Goal: Information Seeking & Learning: Find specific fact

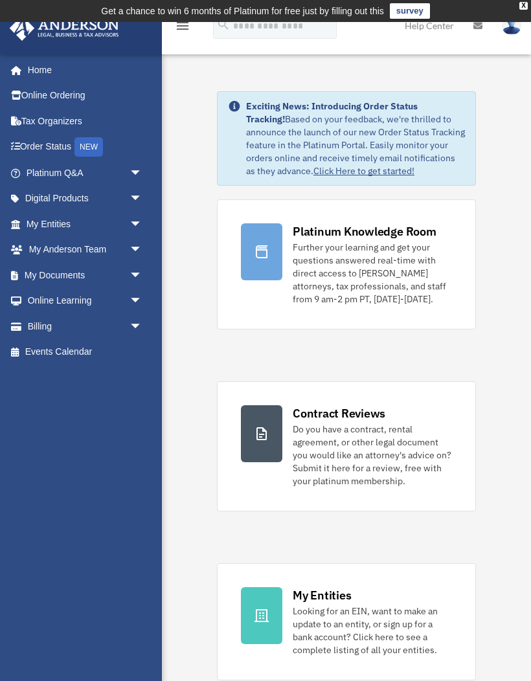
click at [133, 244] on span "arrow_drop_down" at bounding box center [143, 250] width 26 height 27
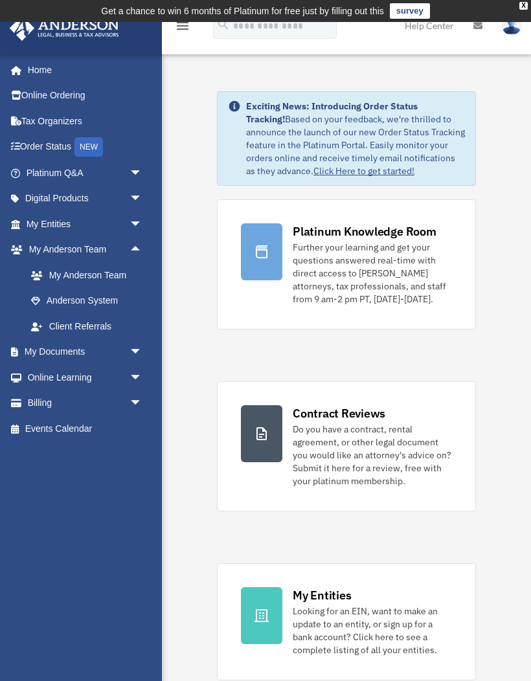
click at [137, 172] on span "arrow_drop_down" at bounding box center [143, 173] width 26 height 27
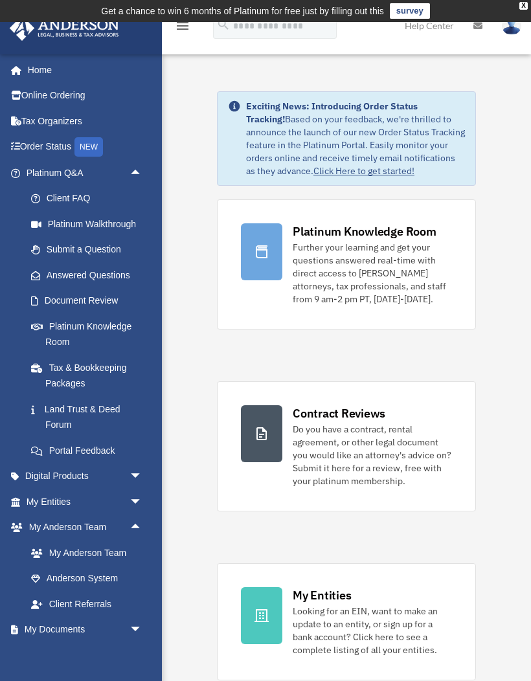
click at [101, 272] on link "Answered Questions" at bounding box center [90, 275] width 144 height 26
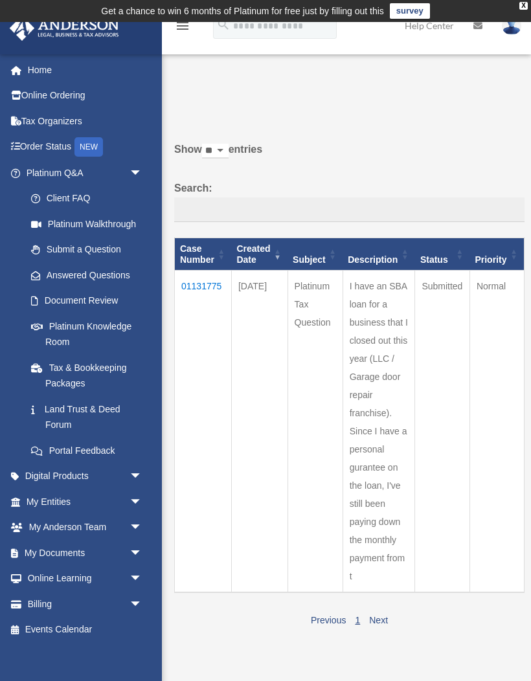
click at [200, 289] on td "01131775" at bounding box center [203, 432] width 57 height 323
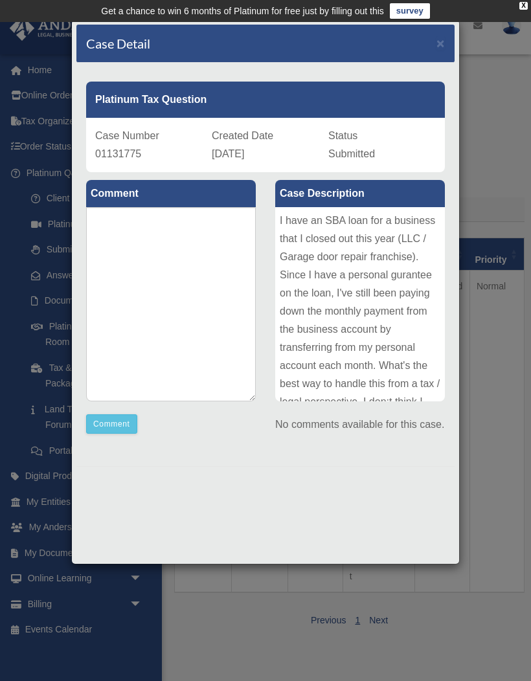
click at [450, 37] on div "Case Detail ×" at bounding box center [265, 44] width 378 height 38
click at [433, 41] on div "Case Detail ×" at bounding box center [265, 44] width 378 height 38
click at [437, 53] on div "Case Detail ×" at bounding box center [265, 44] width 378 height 38
click at [436, 52] on div "Case Detail ×" at bounding box center [265, 44] width 378 height 38
click at [437, 43] on span "×" at bounding box center [441, 43] width 8 height 15
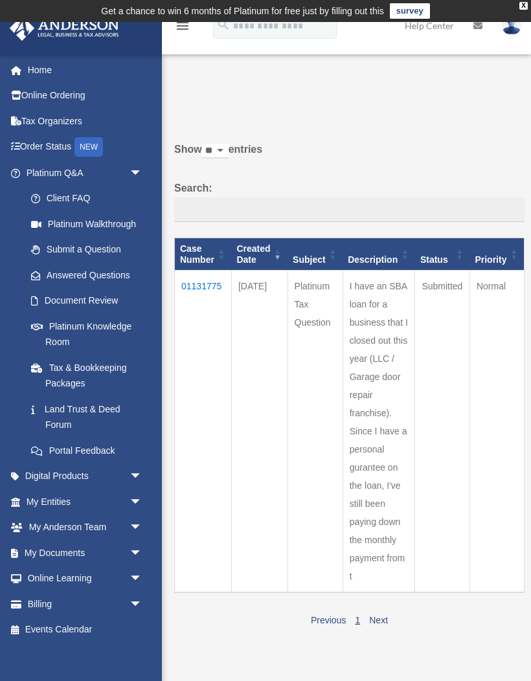
click at [474, 180] on label "Search:" at bounding box center [349, 200] width 350 height 43
click at [474, 198] on input "Search:" at bounding box center [349, 210] width 350 height 25
